Goal: Navigation & Orientation: Go to known website

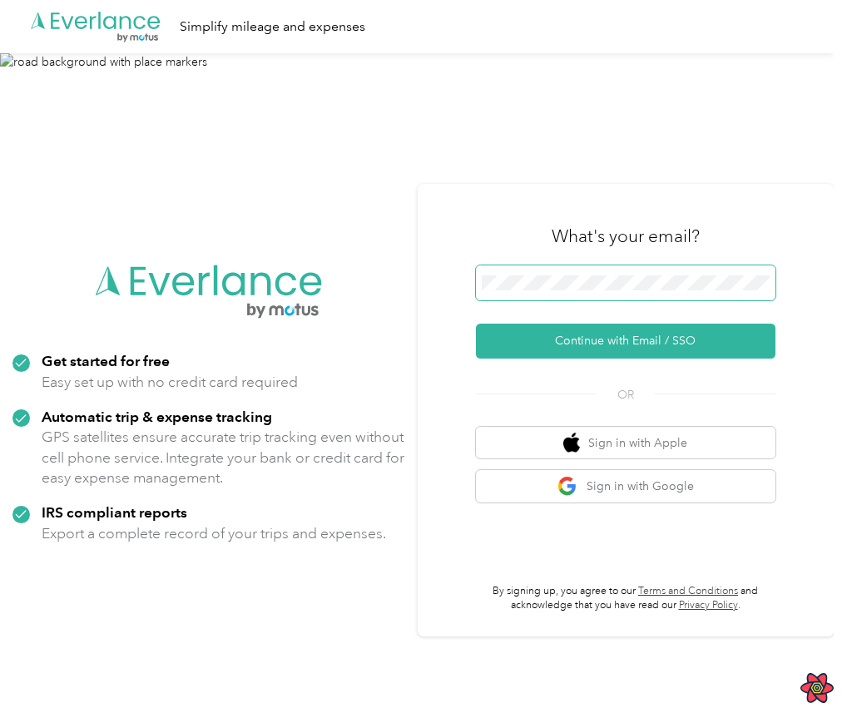
click at [476, 324] on button "Continue with Email / SSO" at bounding box center [626, 341] width 300 height 35
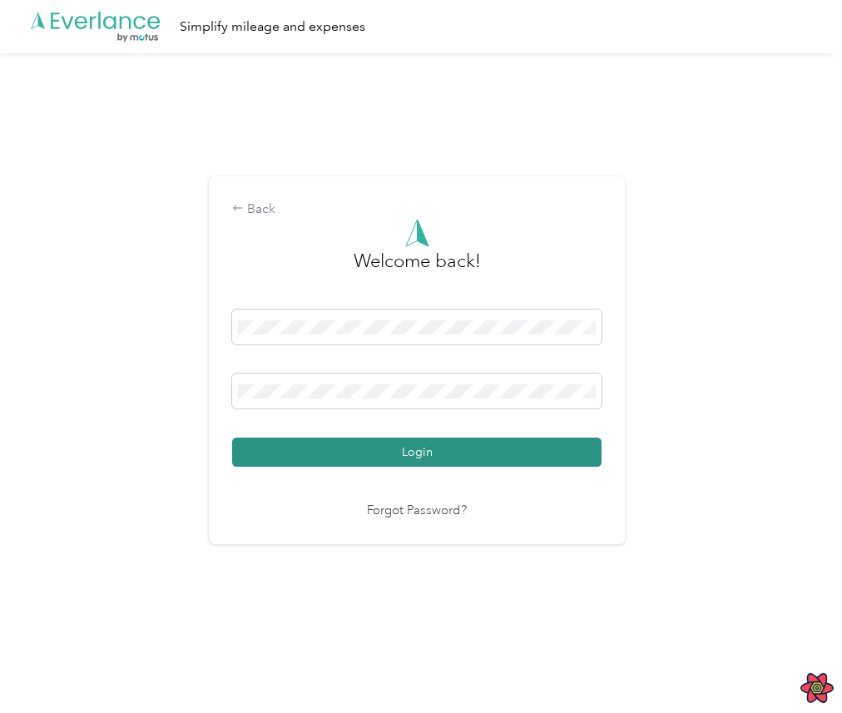
click at [359, 463] on button "Login" at bounding box center [416, 452] width 369 height 29
